Goal: Navigation & Orientation: Find specific page/section

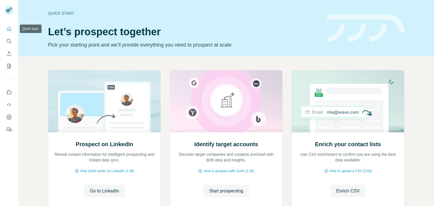
click at [9, 31] on icon "Quick start" at bounding box center [9, 29] width 6 height 6
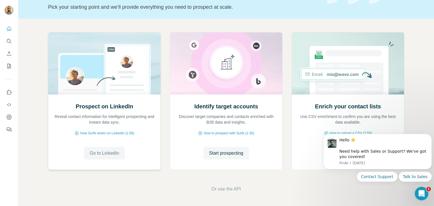
click at [111, 152] on span "Go to LinkedIn" at bounding box center [104, 153] width 29 height 7
click at [8, 64] on icon "My lists" at bounding box center [9, 66] width 6 height 6
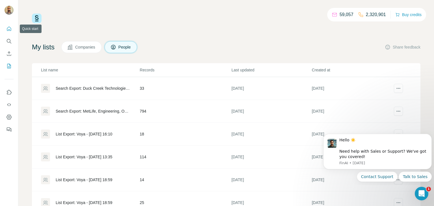
click at [8, 28] on icon "Quick start" at bounding box center [9, 29] width 6 height 6
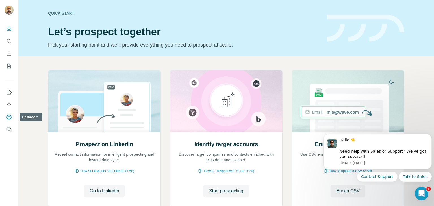
click at [7, 119] on icon "Dashboard" at bounding box center [9, 117] width 6 height 6
